Goal: Use online tool/utility: Utilize a website feature to perform a specific function

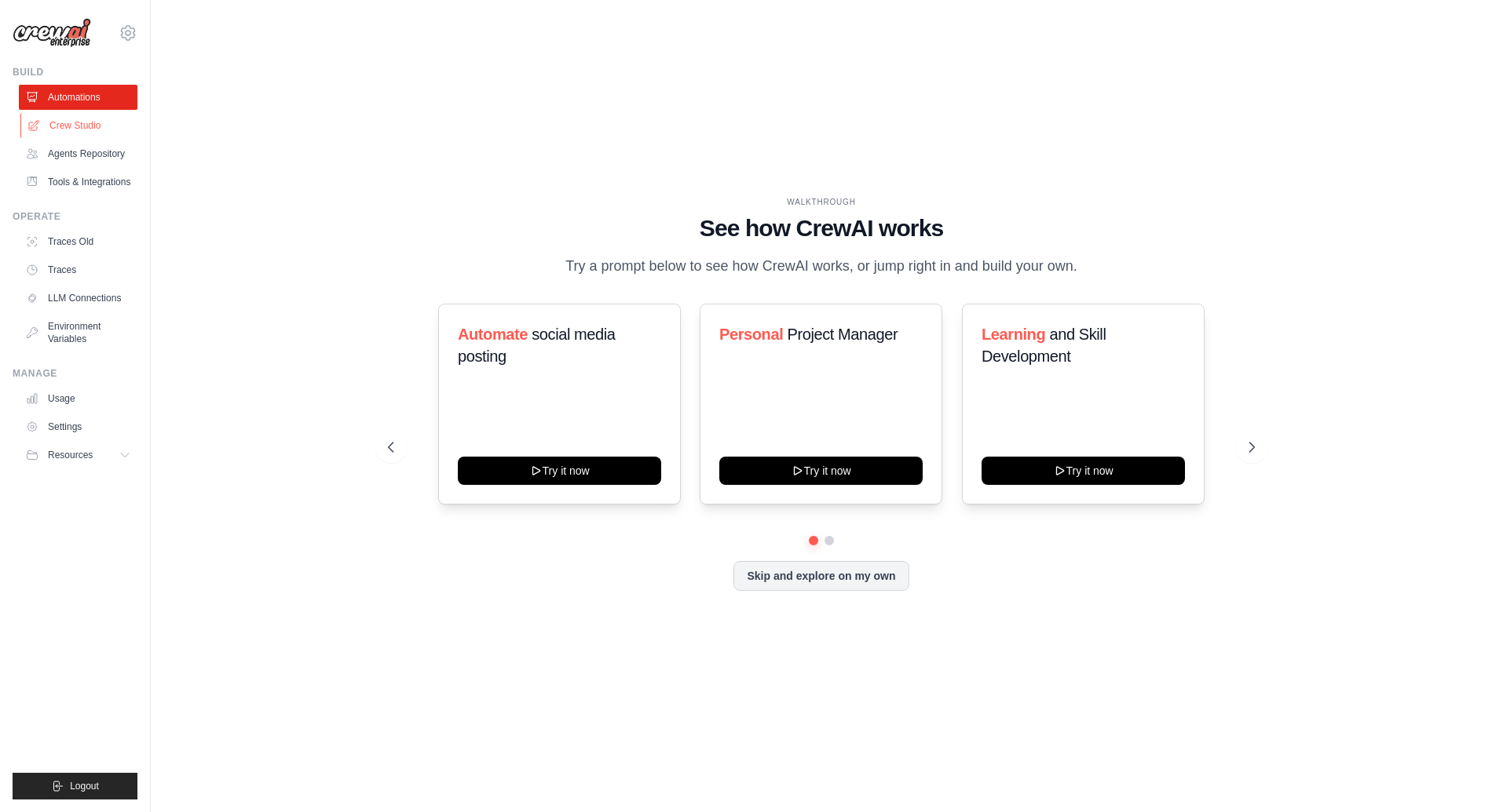
click at [87, 120] on link "Crew Studio" at bounding box center [79, 125] width 118 height 25
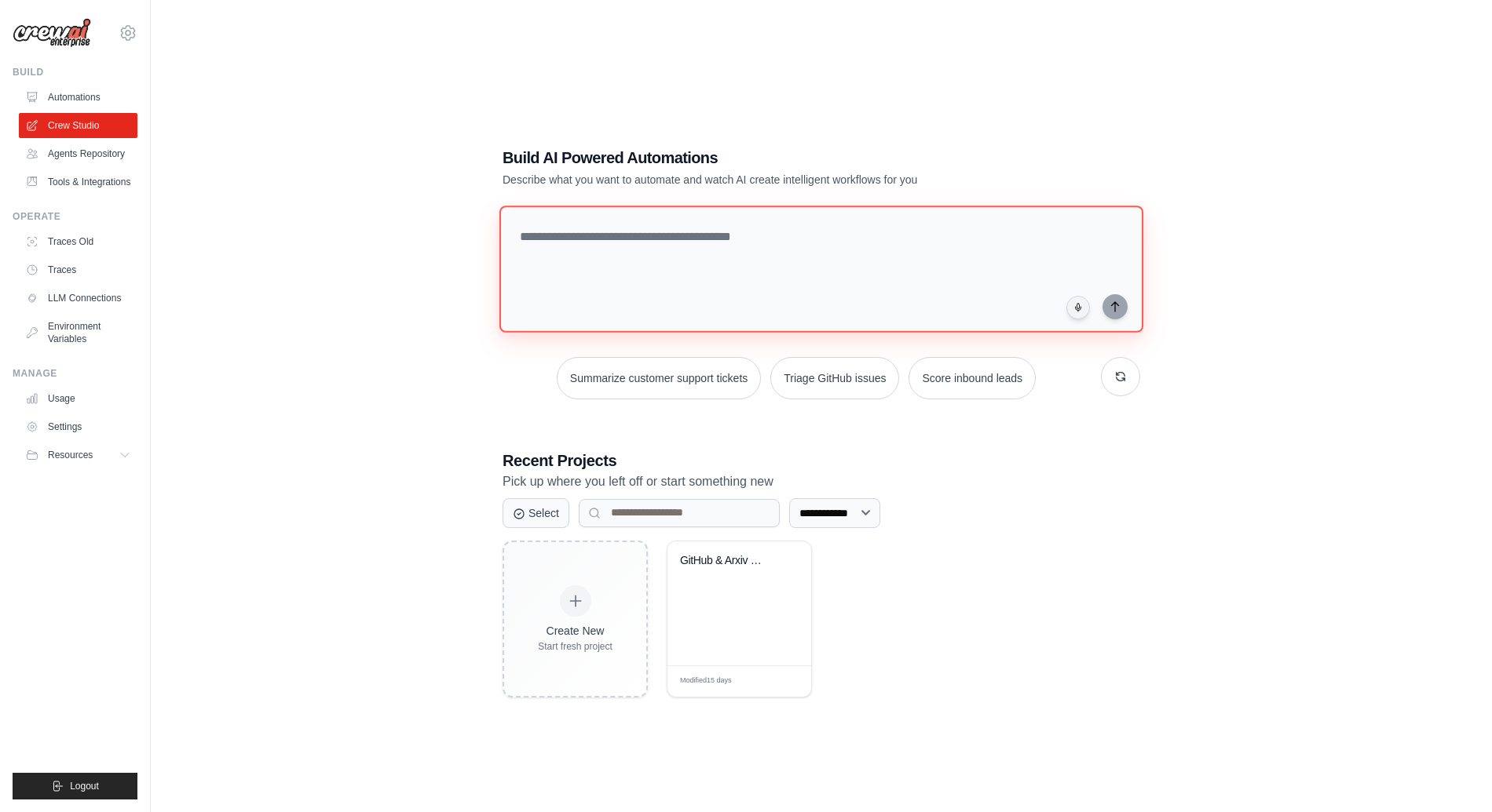
click at [630, 265] on textarea at bounding box center [822, 269] width 644 height 127
type textarea "*"
type textarea "**********"
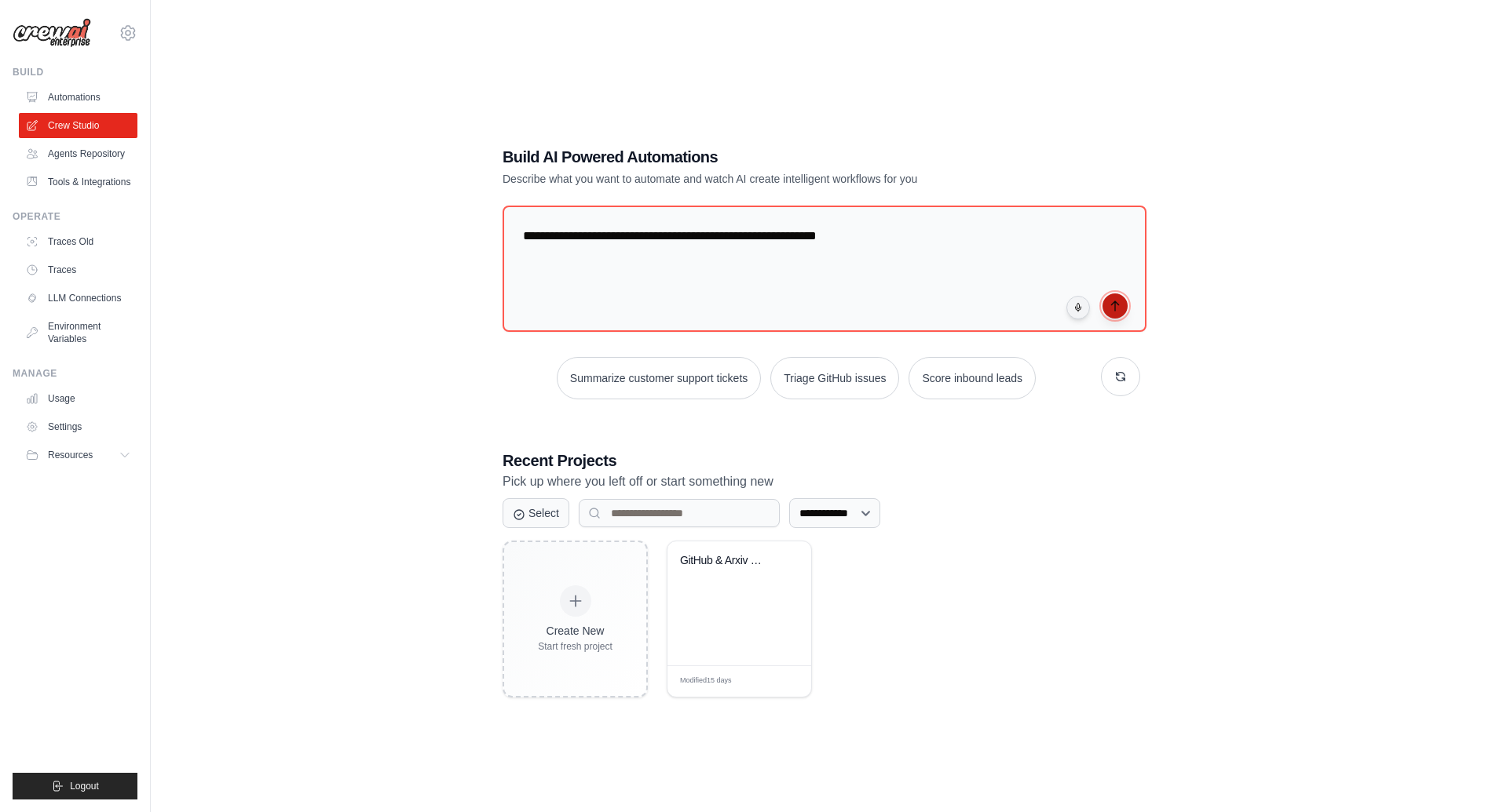
click at [1119, 306] on icon "submit" at bounding box center [1115, 306] width 13 height 13
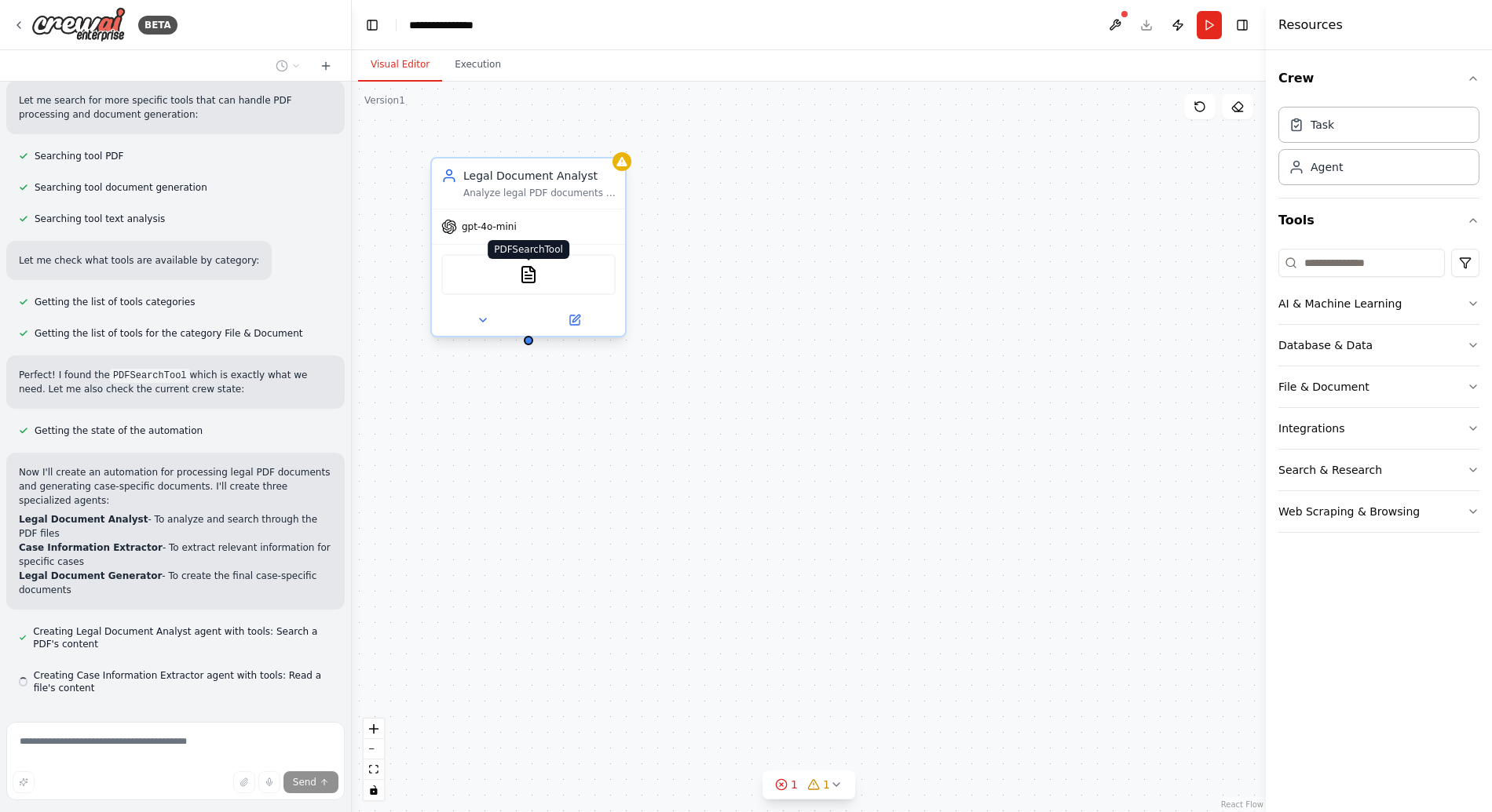
scroll to position [257, 0]
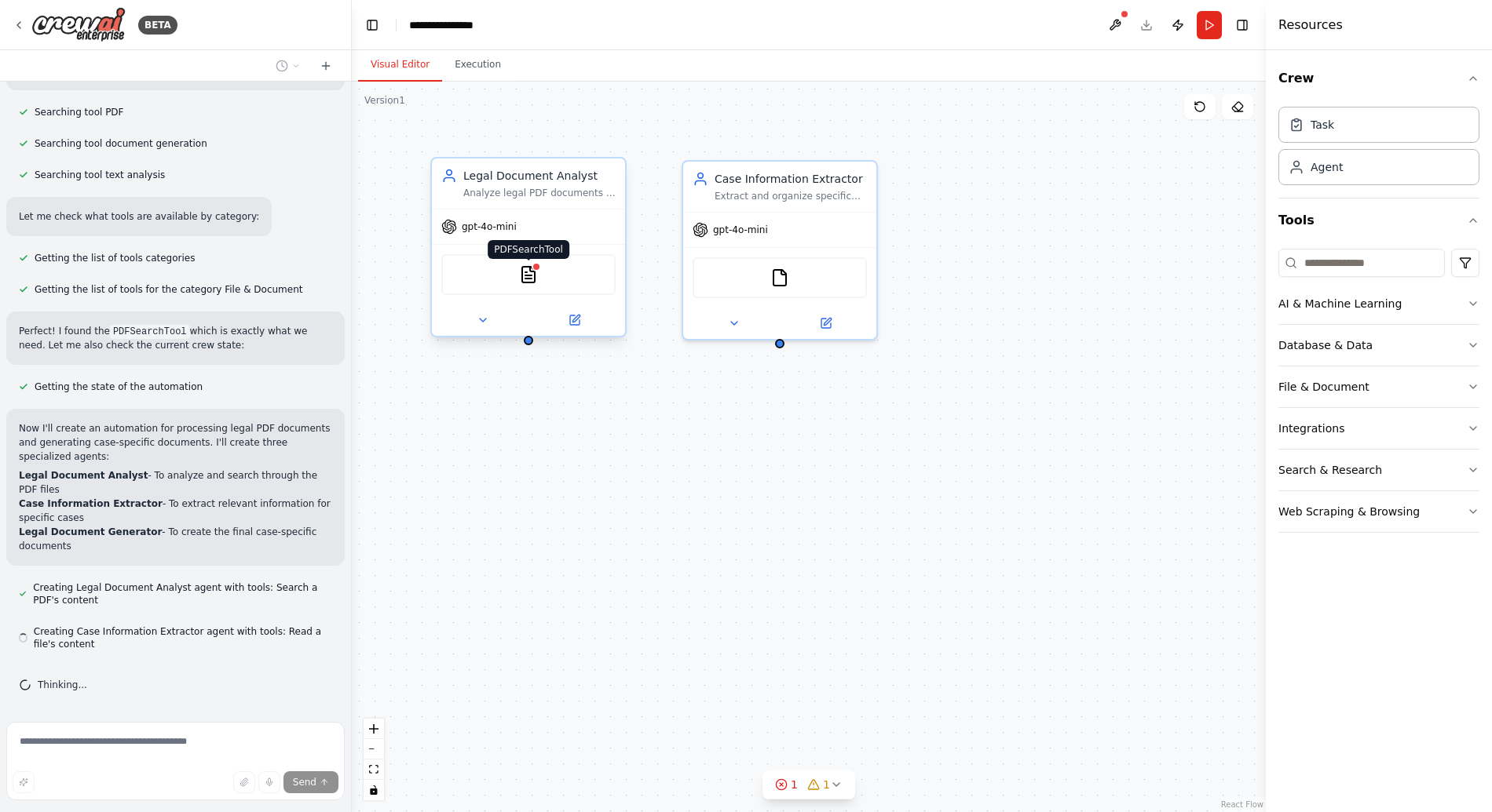
click at [531, 281] on img at bounding box center [528, 274] width 19 height 19
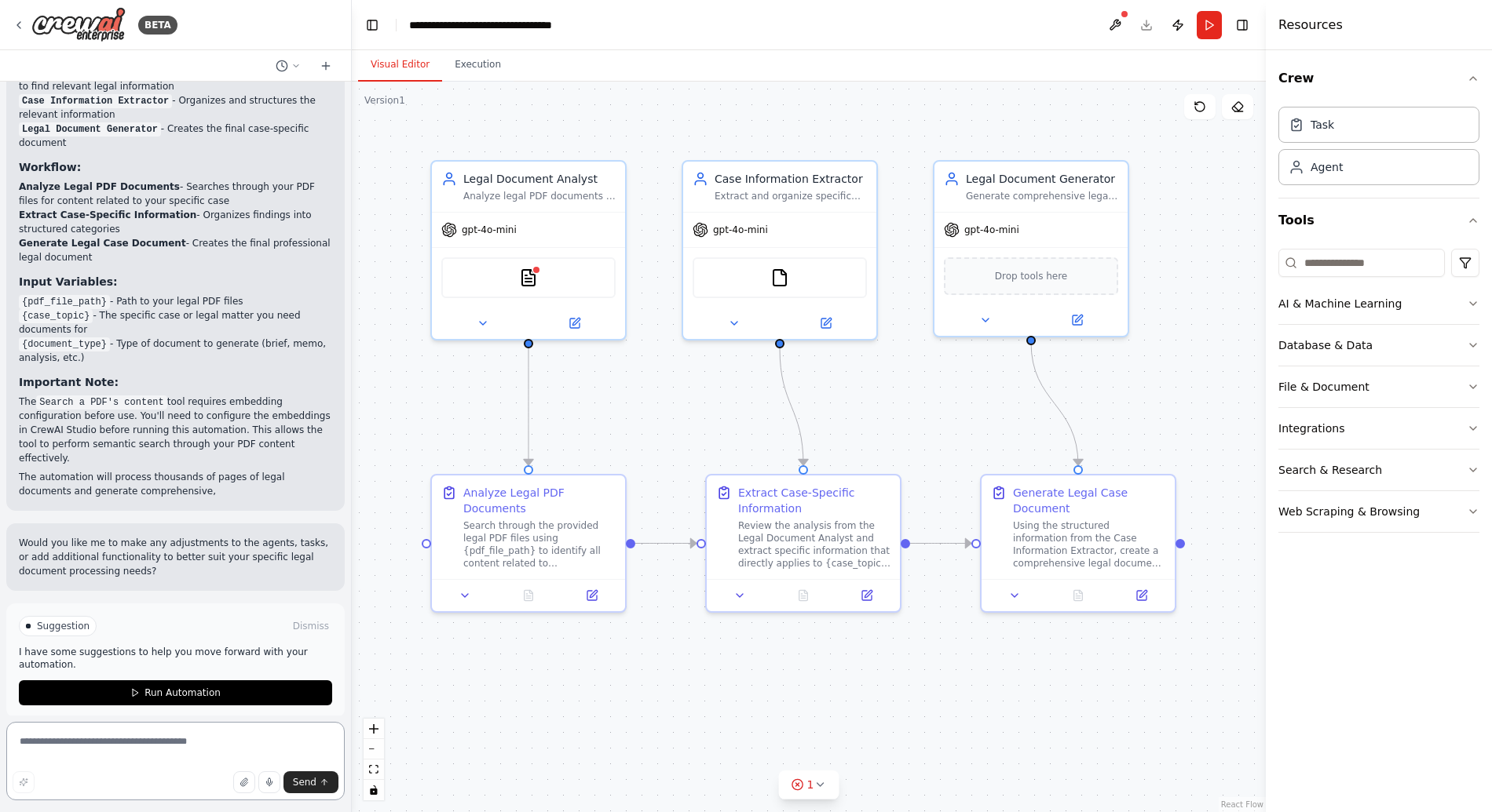
scroll to position [1362, 0]
